Goal: Information Seeking & Learning: Learn about a topic

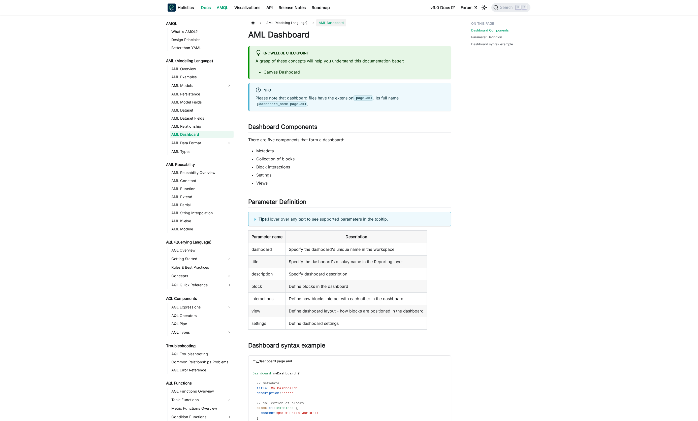
click at [205, 9] on link "Docs" at bounding box center [206, 8] width 16 height 8
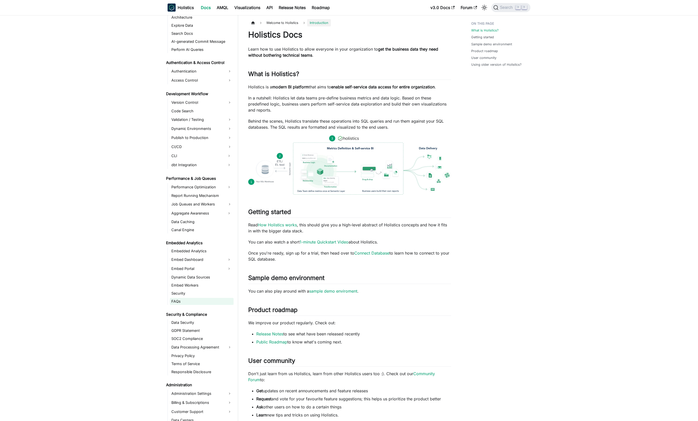
scroll to position [278, 0]
click at [197, 194] on link "Report Running Mechanism" at bounding box center [202, 195] width 64 height 7
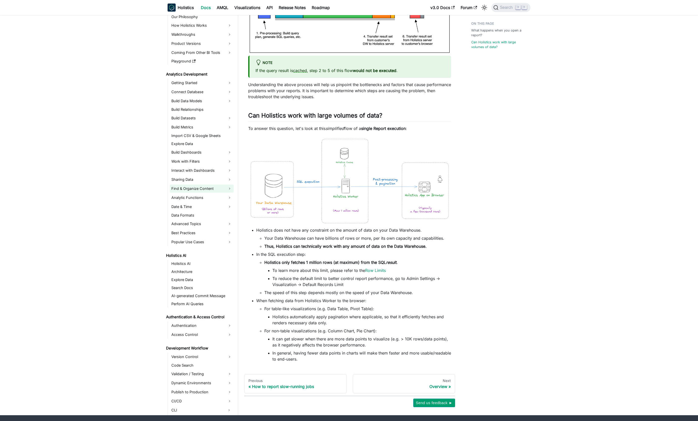
scroll to position [10, 0]
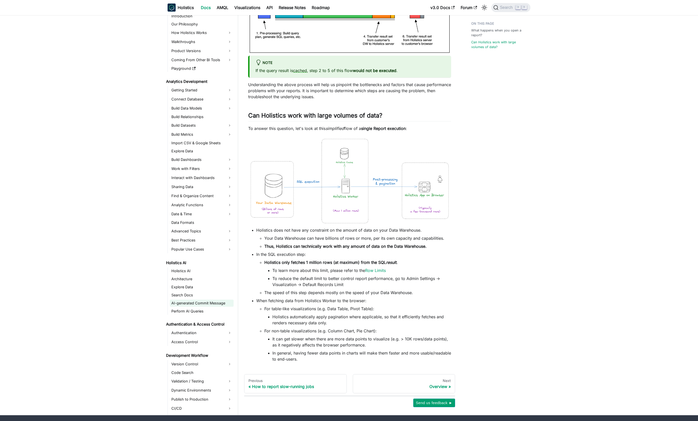
click at [194, 306] on link "AI-generated Commit Message" at bounding box center [202, 303] width 64 height 7
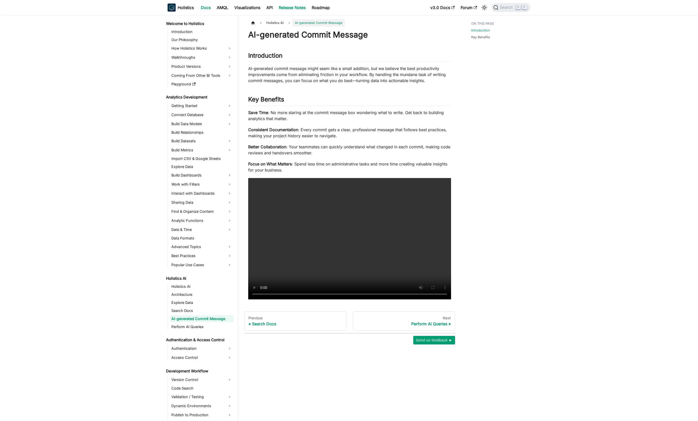
click at [302, 9] on link "Release Notes" at bounding box center [292, 8] width 33 height 8
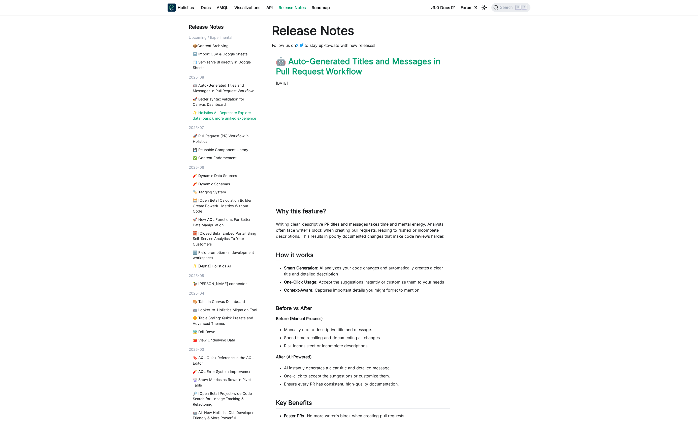
click at [226, 119] on link "✨ Holistics AI: Deprecate Explore data (basic), more unified experience" at bounding box center [225, 115] width 65 height 11
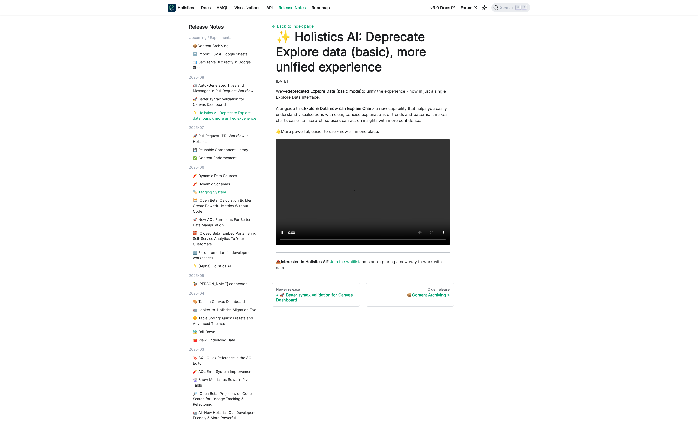
click at [216, 192] on link "🏷️ Tagging System" at bounding box center [225, 193] width 65 height 6
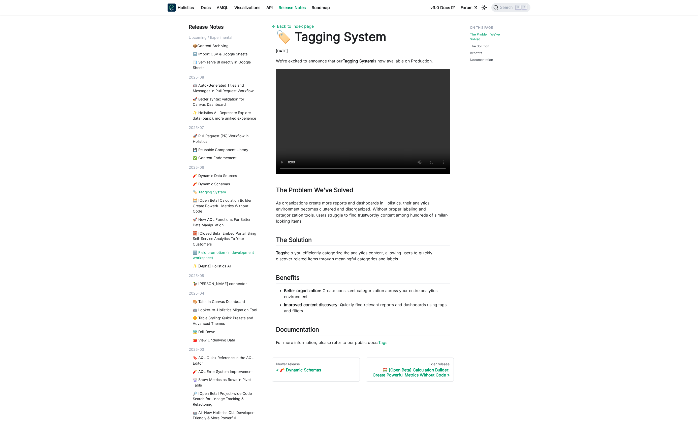
click at [228, 253] on link "⬆️ Field promotion (in development workspace)" at bounding box center [225, 255] width 65 height 11
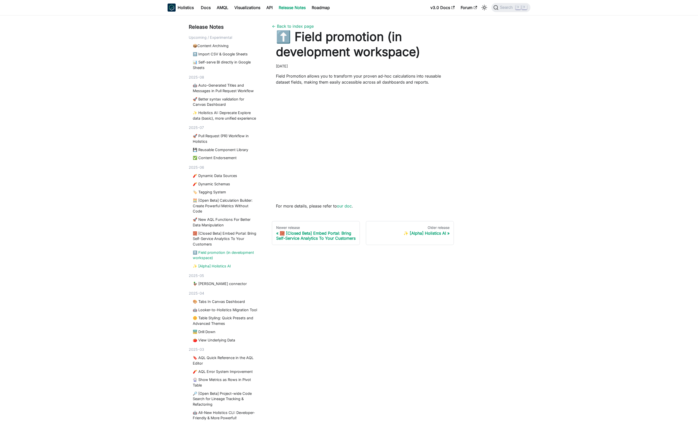
click at [228, 268] on link "✨ [Alpha] Holistics AI" at bounding box center [225, 267] width 65 height 6
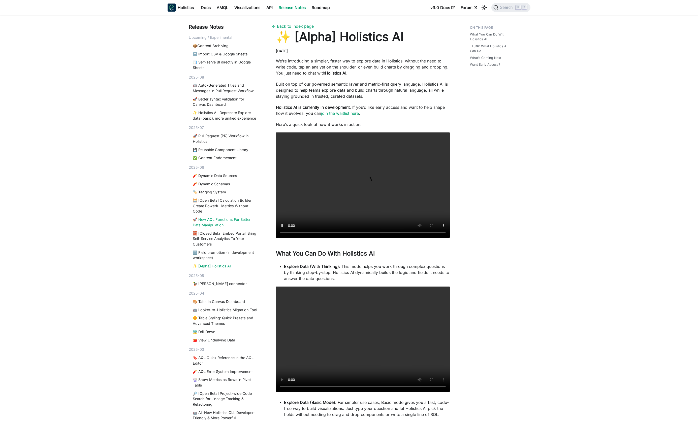
click at [215, 225] on link "🚀 New AQL Functions For Better Data Manipulation" at bounding box center [225, 222] width 65 height 11
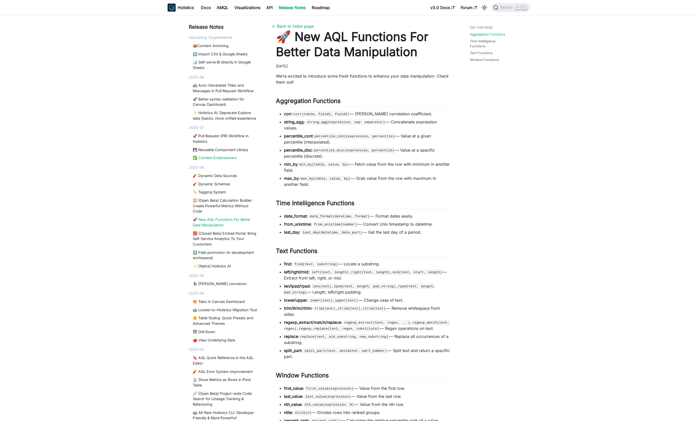
click at [208, 158] on link "✅ Content Endorsement" at bounding box center [225, 158] width 65 height 6
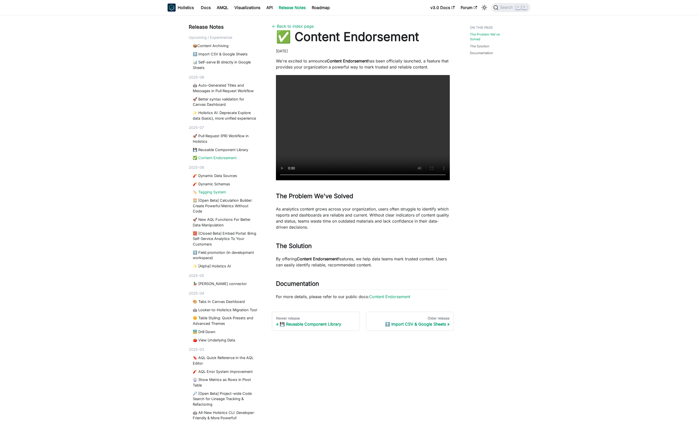
click at [212, 193] on link "🏷️ Tagging System" at bounding box center [225, 193] width 65 height 6
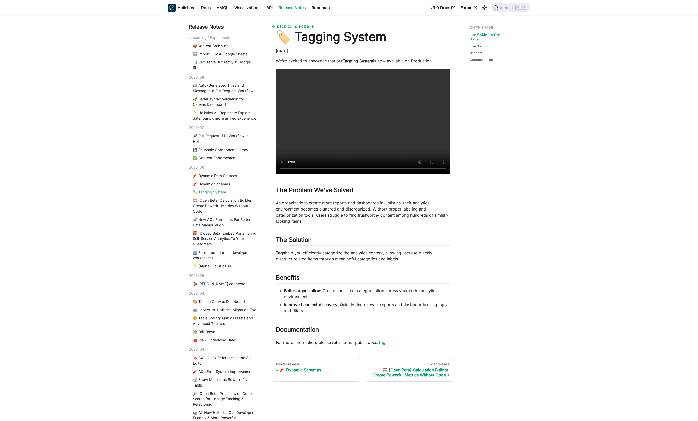
click at [384, 343] on link "Tags" at bounding box center [382, 342] width 9 height 5
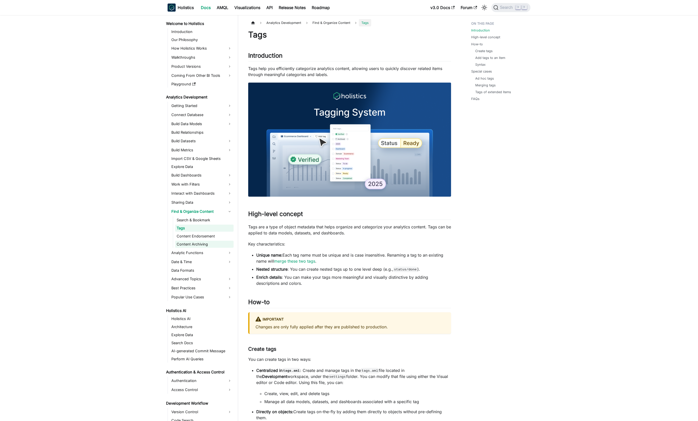
click at [195, 243] on link "Content Archiving" at bounding box center [204, 244] width 58 height 7
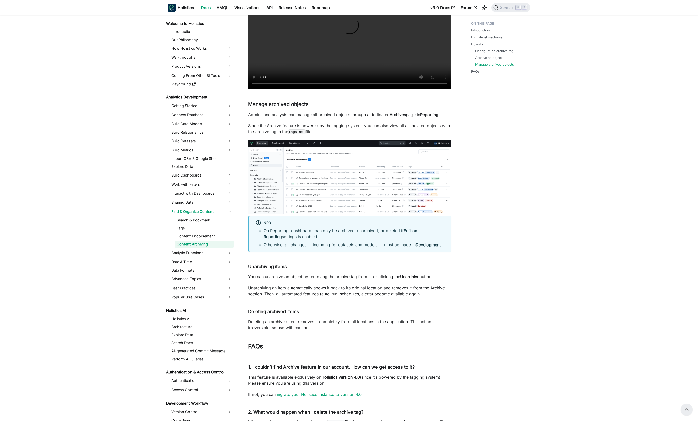
scroll to position [596, 0]
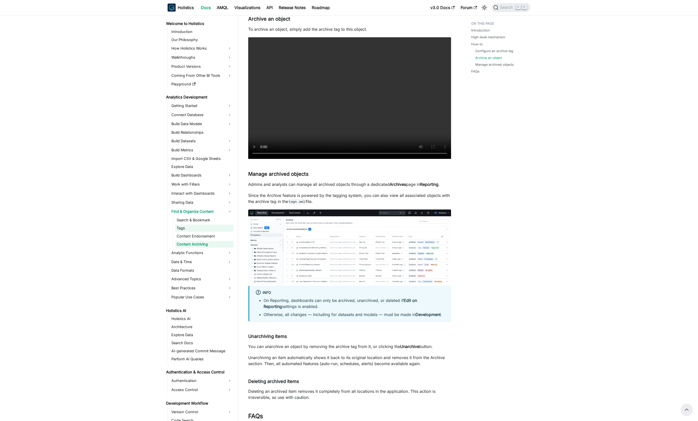
click at [185, 228] on link "Tags" at bounding box center [204, 228] width 58 height 7
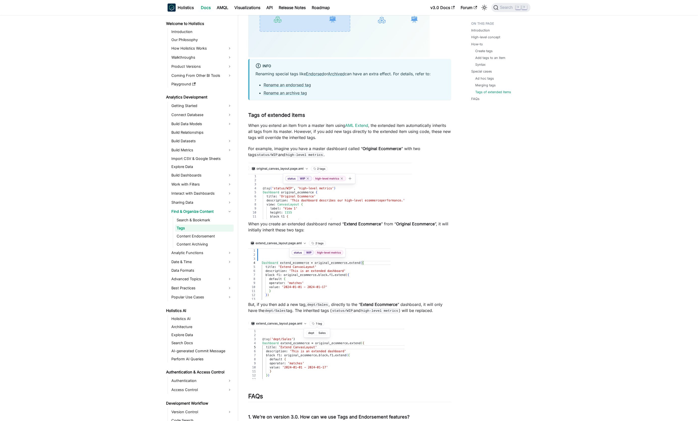
scroll to position [1457, 0]
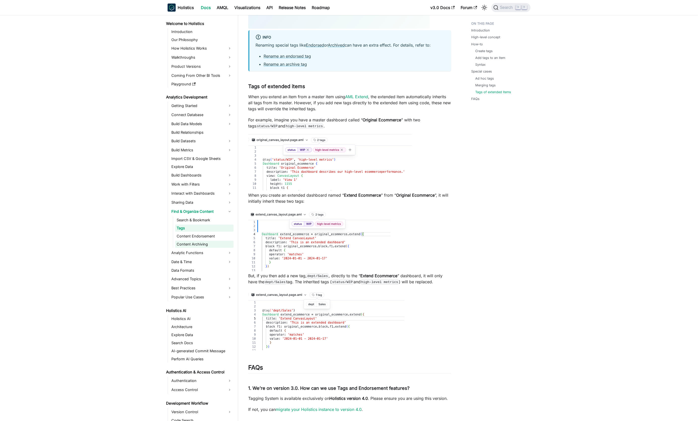
click at [204, 246] on link "Content Archiving" at bounding box center [204, 244] width 58 height 7
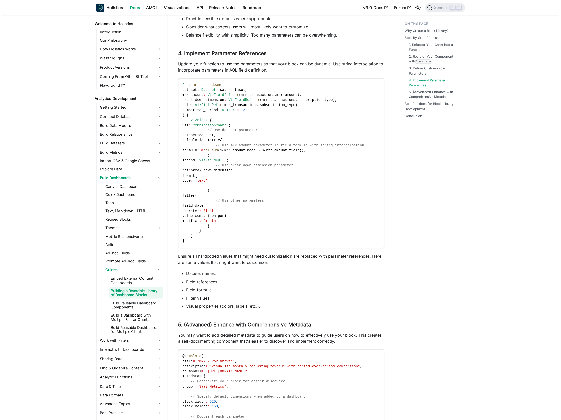
scroll to position [1260, 0]
